Goal: Navigation & Orientation: Go to known website

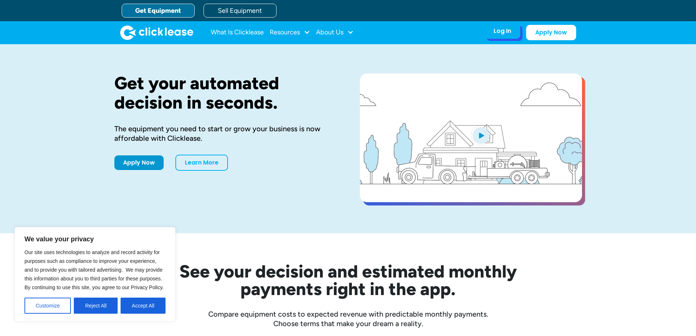
click at [510, 33] on div "Log In" at bounding box center [502, 30] width 18 height 7
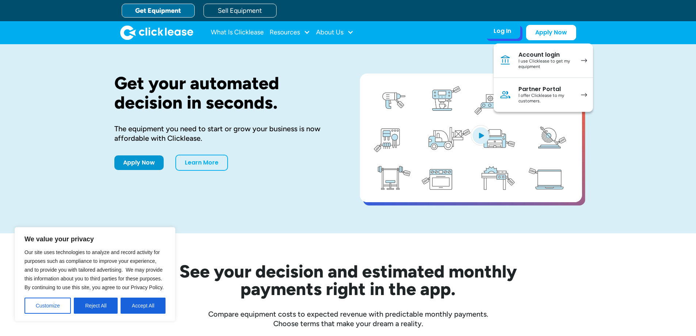
click at [524, 59] on div "I use Clicklease to get my equipment" at bounding box center [545, 63] width 55 height 11
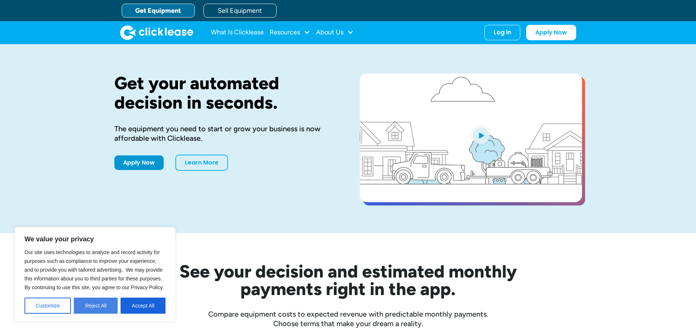
click at [96, 301] on button "Reject All" at bounding box center [96, 305] width 44 height 16
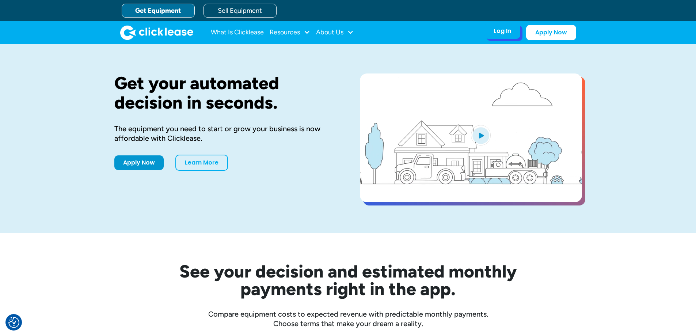
click at [496, 30] on div "Log In" at bounding box center [502, 30] width 18 height 7
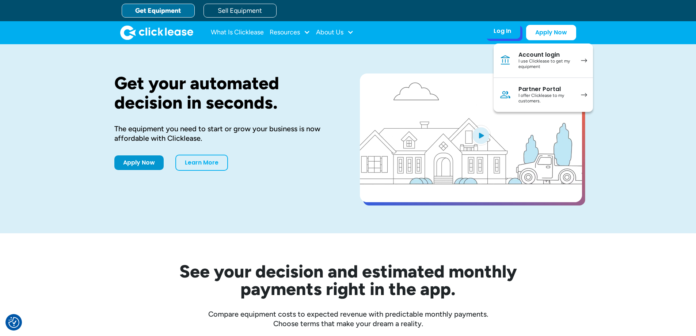
click at [535, 54] on div "Account login" at bounding box center [545, 54] width 55 height 7
